Goal: Task Accomplishment & Management: Use online tool/utility

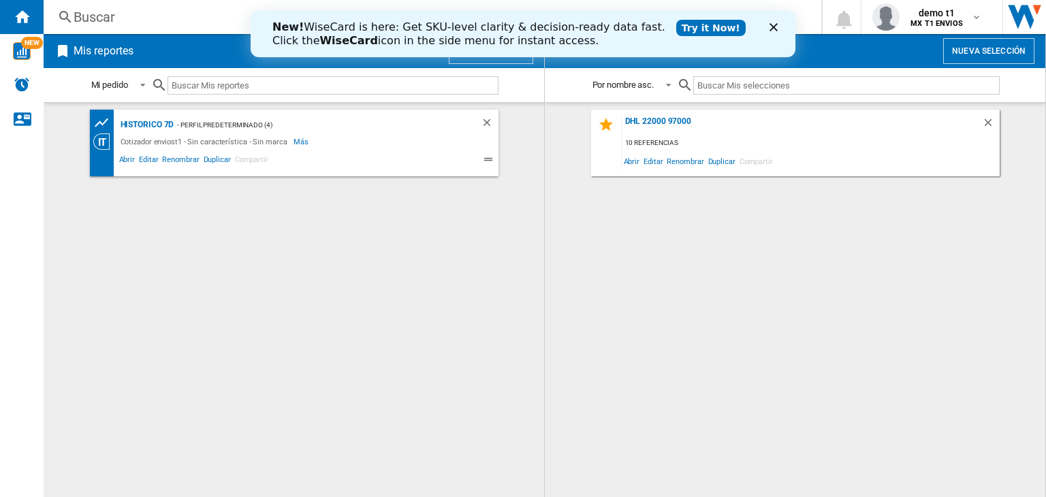
drag, startPoint x: 768, startPoint y: 63, endPoint x: 516, endPoint y: 53, distance: 251.5
click at [516, 52] on div "New! WiseCard is here: Get SKU-level clarity & decision-ready data fast. Click …" at bounding box center [523, 34] width 545 height 46
click at [773, 25] on icon "Cerrar" at bounding box center [774, 27] width 8 height 8
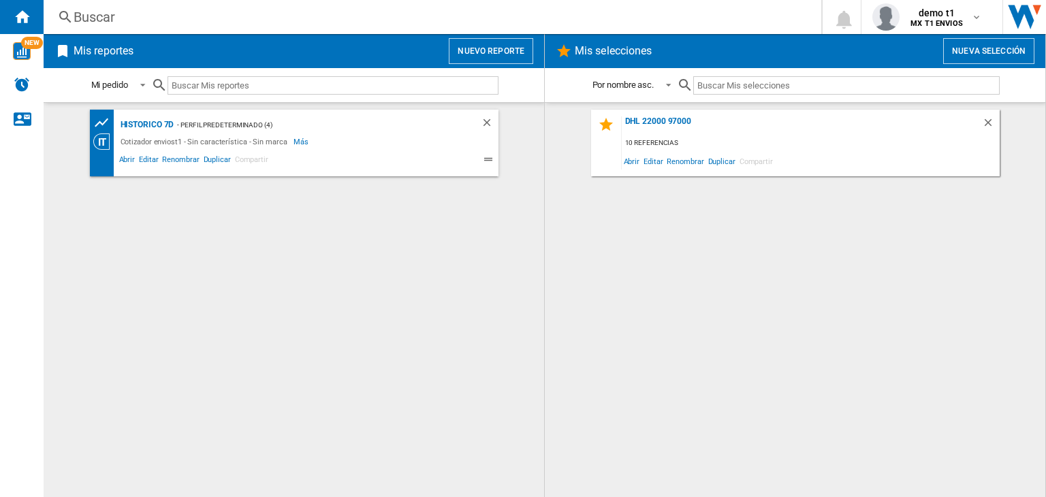
click at [538, 40] on div "Mis reportes Nuevo reporte" at bounding box center [294, 51] width 501 height 34
click at [503, 47] on button "Nuevo reporte" at bounding box center [491, 51] width 84 height 26
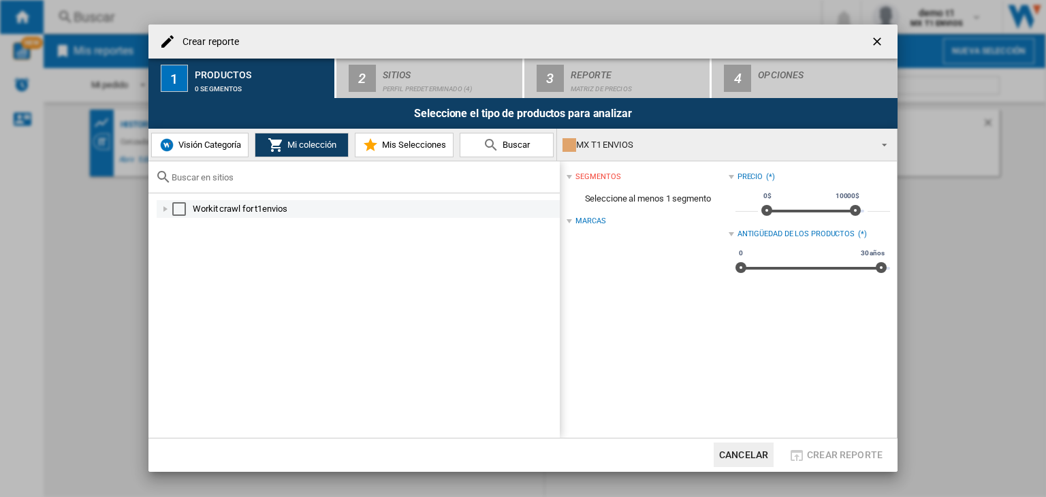
click at [173, 206] on div "Select" at bounding box center [179, 209] width 14 height 14
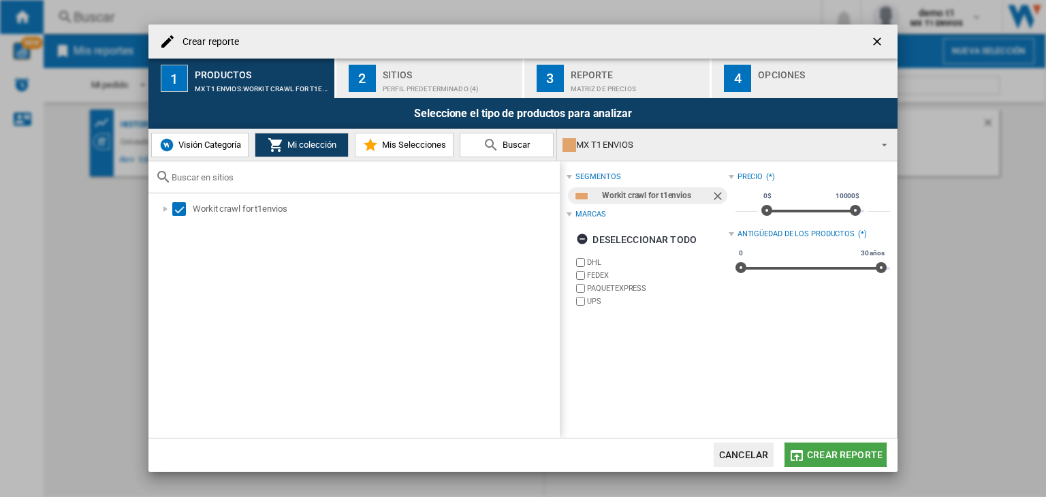
click at [836, 456] on span "Crear reporte" at bounding box center [845, 454] width 76 height 11
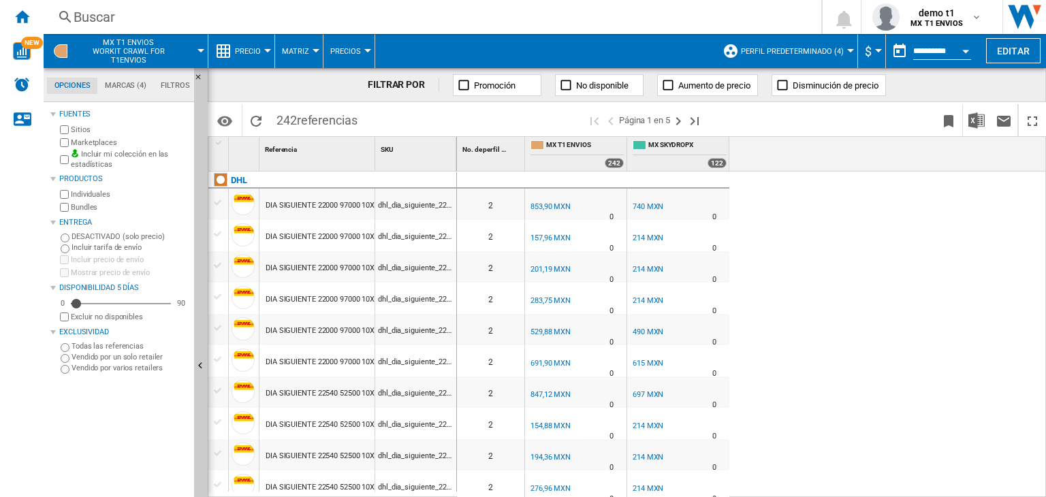
click at [808, 61] on button "Perfil predeterminado (4)" at bounding box center [796, 51] width 110 height 34
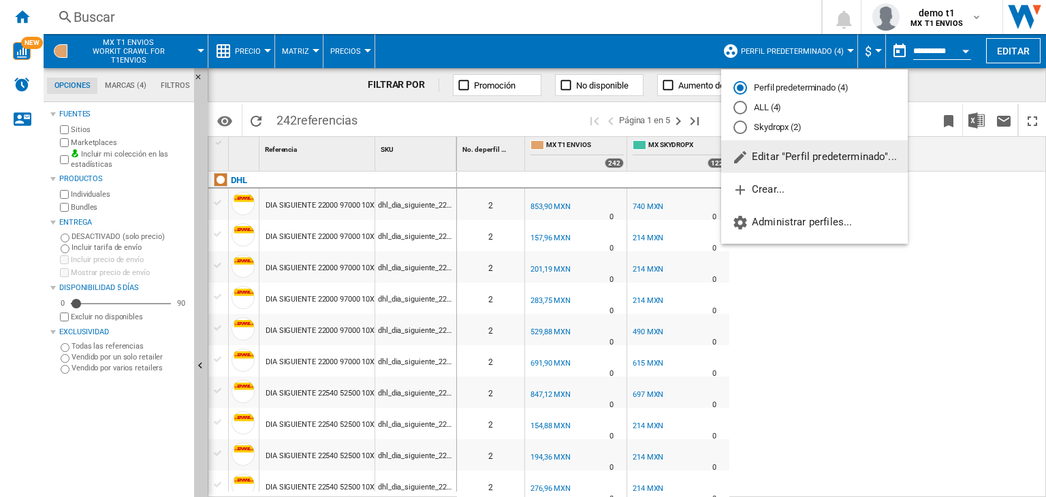
click at [812, 151] on span "Editar "Perfil predeterminado"..." at bounding box center [814, 157] width 165 height 12
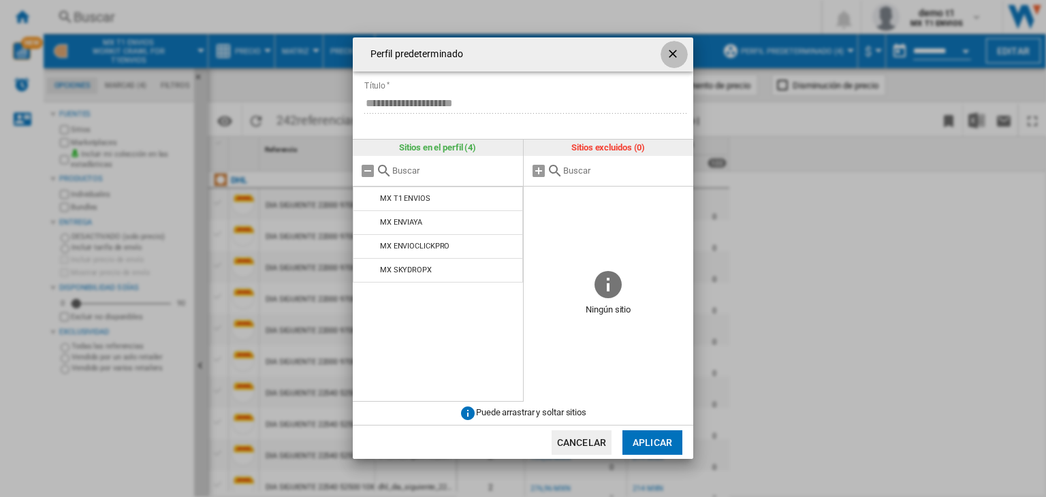
click at [680, 52] on ng-md-icon "getI18NText('BUTTONS.CLOSE_DIALOG')" at bounding box center [674, 55] width 16 height 16
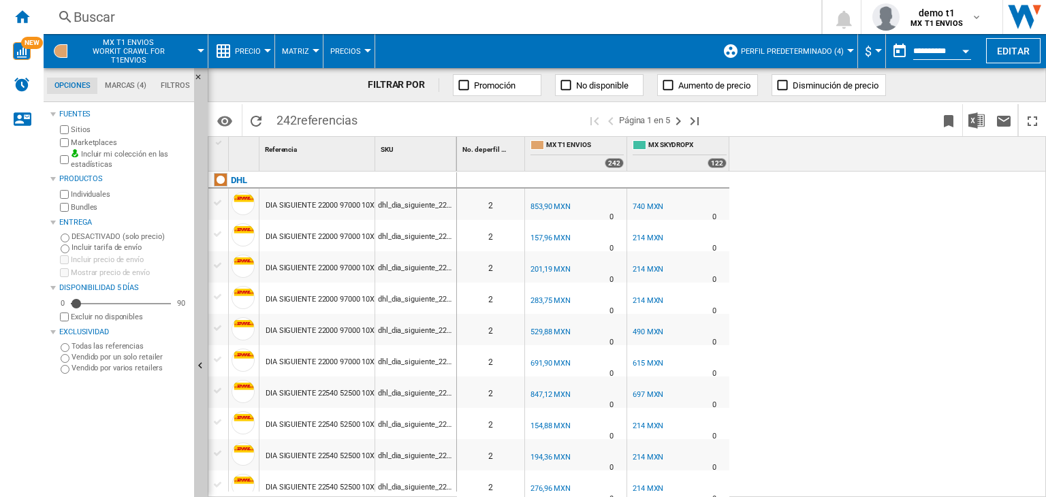
click at [874, 257] on div "0 2 MX T1 ENVIOS 0.0 % 853,90 MXN % N/A 0 MX T1 ENVIOS MX SKYDROPX -13.3 % 740 …" at bounding box center [752, 335] width 590 height 327
